Goal: Task Accomplishment & Management: Use online tool/utility

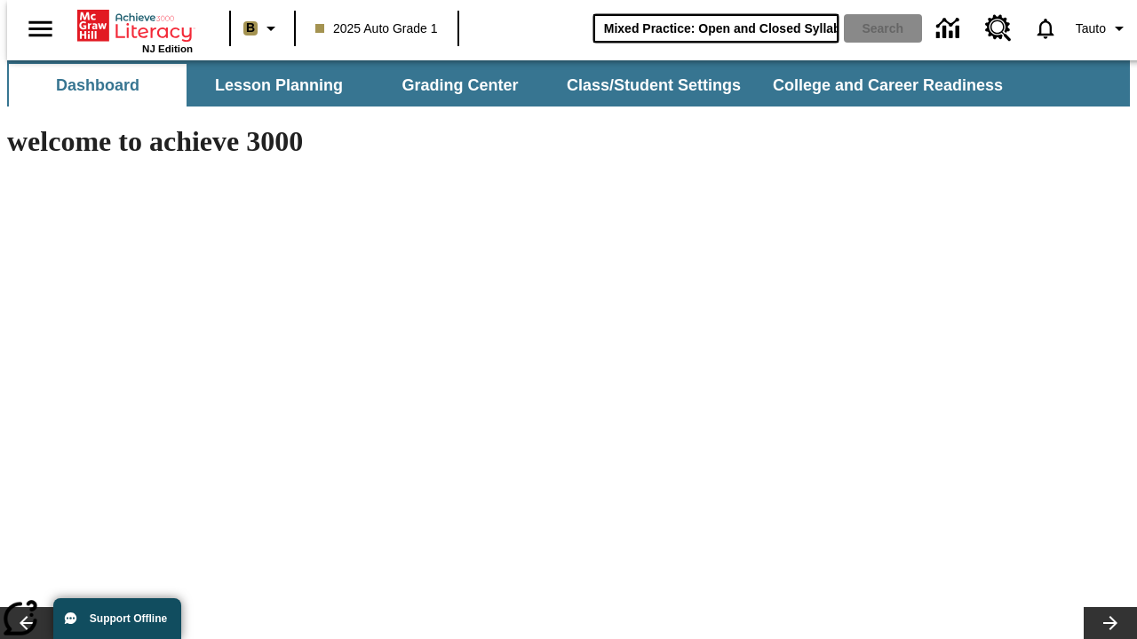
type input "Mixed Practice: Open and Closed Syllables"
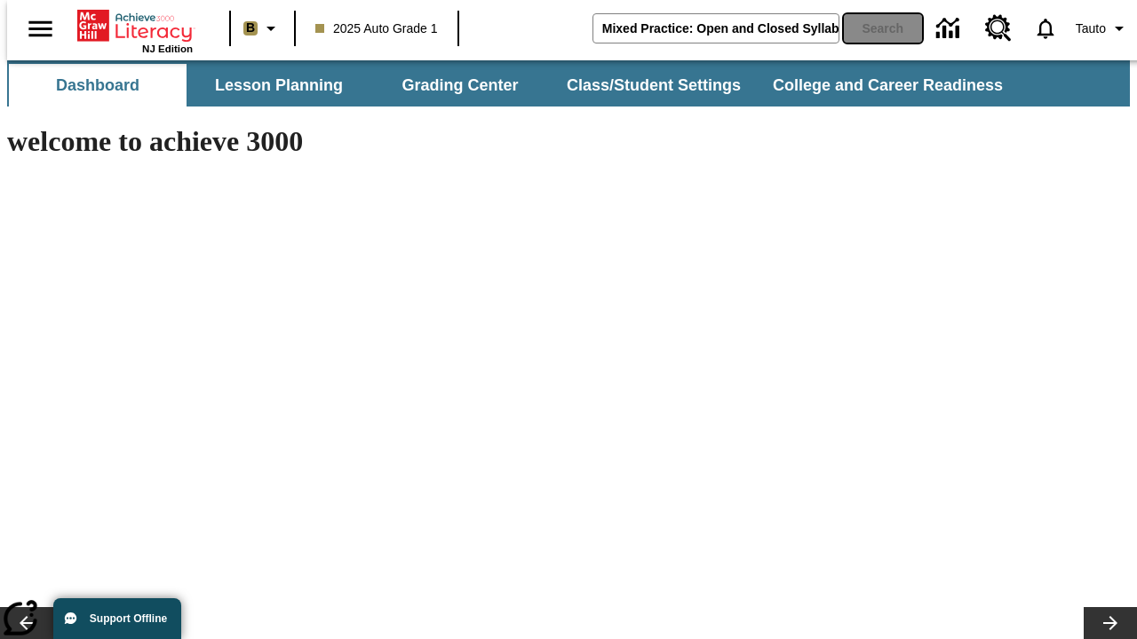
click at [872, 28] on button "Search" at bounding box center [883, 28] width 78 height 28
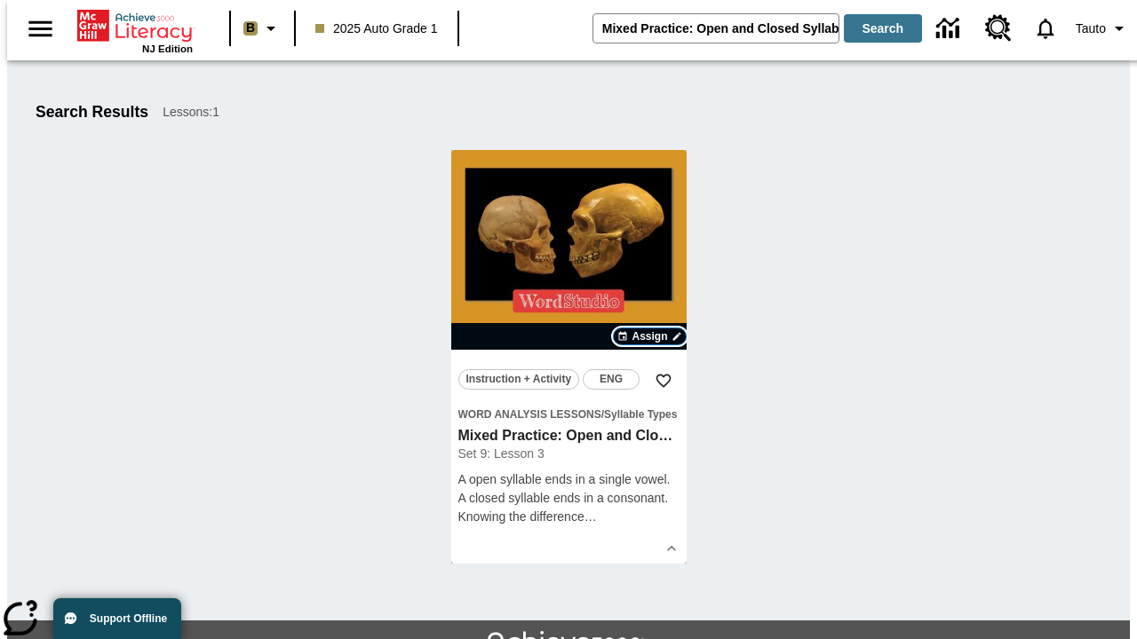
click at [650, 337] on span "Assign" at bounding box center [649, 337] width 36 height 16
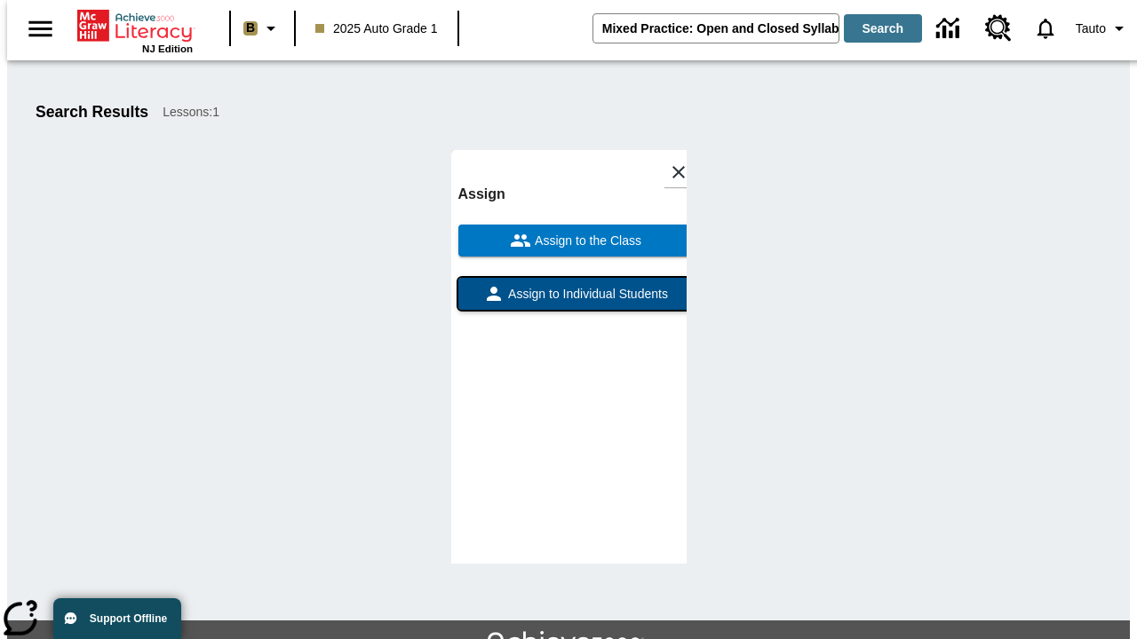
click at [568, 302] on span "Assign to Individual Students" at bounding box center [585, 294] width 163 height 19
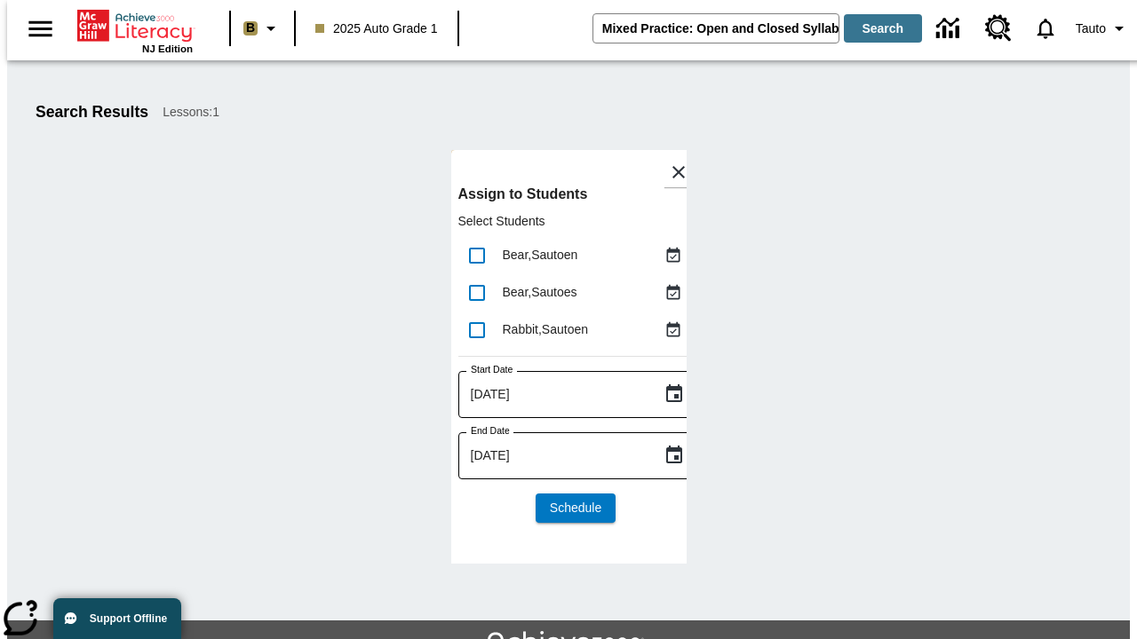
click at [476, 255] on input "lesson details" at bounding box center [476, 255] width 37 height 37
checkbox input "true"
click at [476, 292] on input "lesson details" at bounding box center [476, 292] width 37 height 37
checkbox input "true"
click at [476, 329] on input "lesson details" at bounding box center [476, 330] width 37 height 37
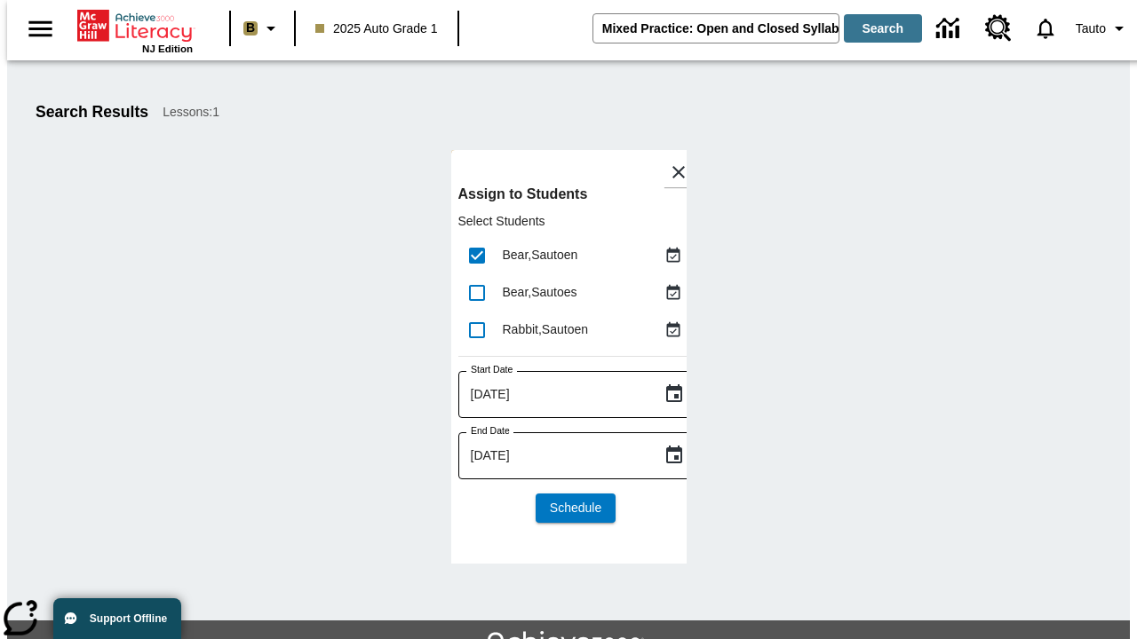
checkbox input "true"
